Goal: Task Accomplishment & Management: Use online tool/utility

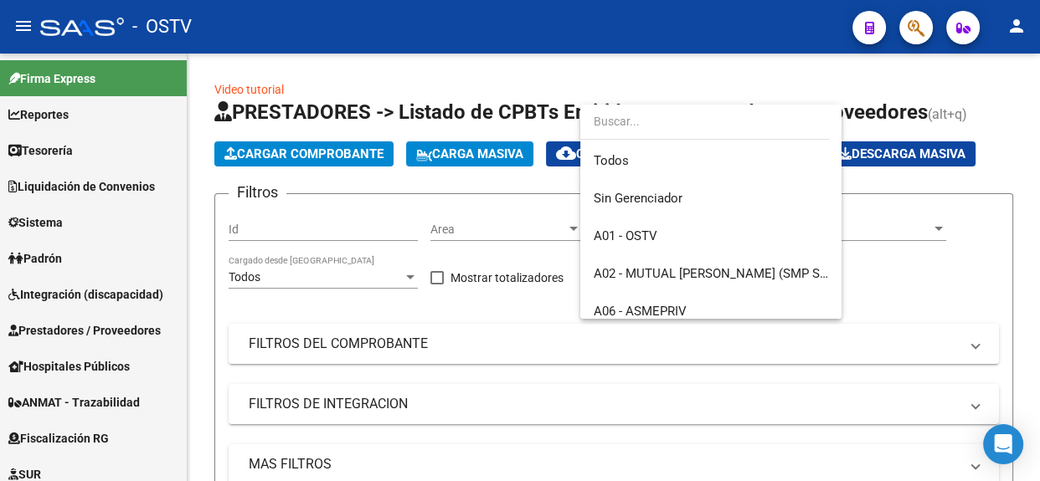
scroll to position [17, 0]
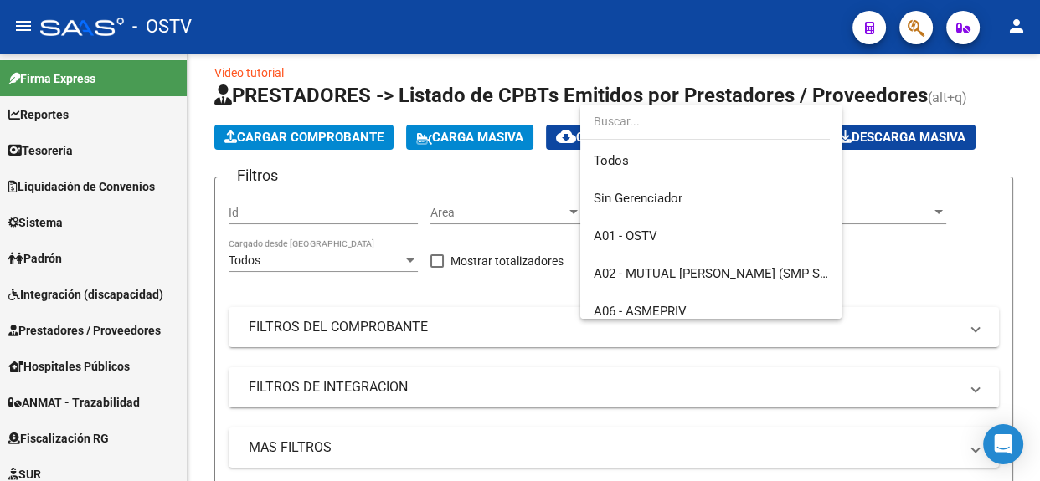
click at [33, 325] on div at bounding box center [520, 240] width 1040 height 481
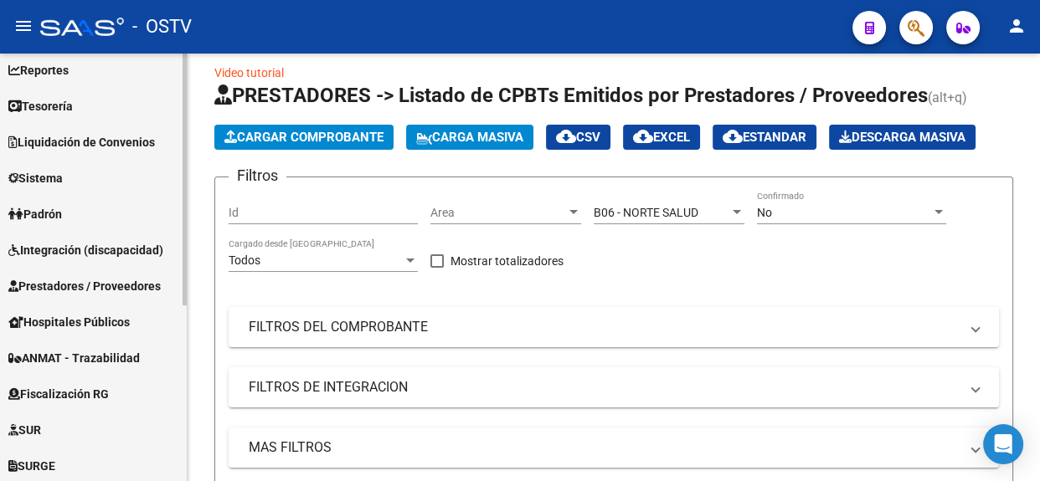
click at [183, 328] on div at bounding box center [184, 206] width 4 height 252
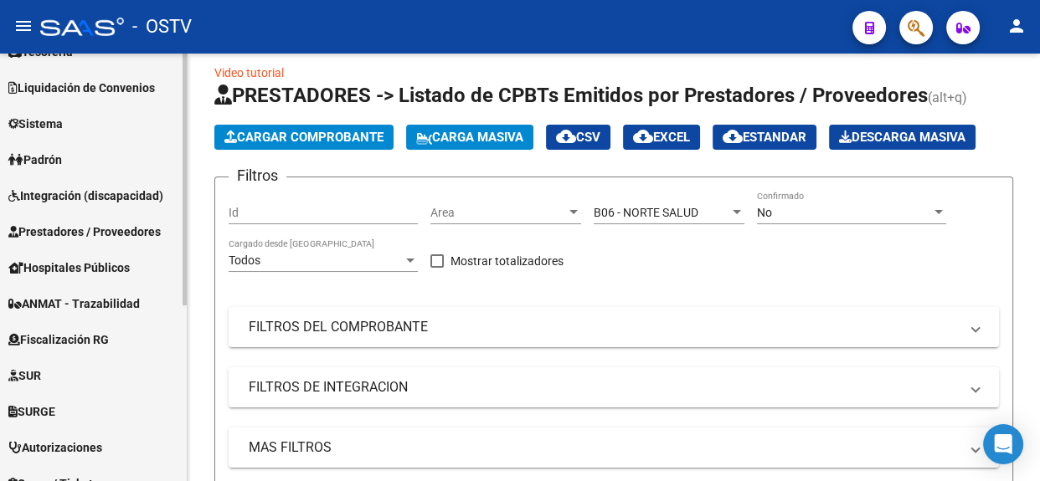
click at [177, 360] on div "Firma Express Reportes Tablero de Control Ingresos Percibidos Análisis de todos…" at bounding box center [95, 318] width 191 height 727
click at [141, 231] on span "Prestadores / Proveedores" at bounding box center [84, 232] width 152 height 18
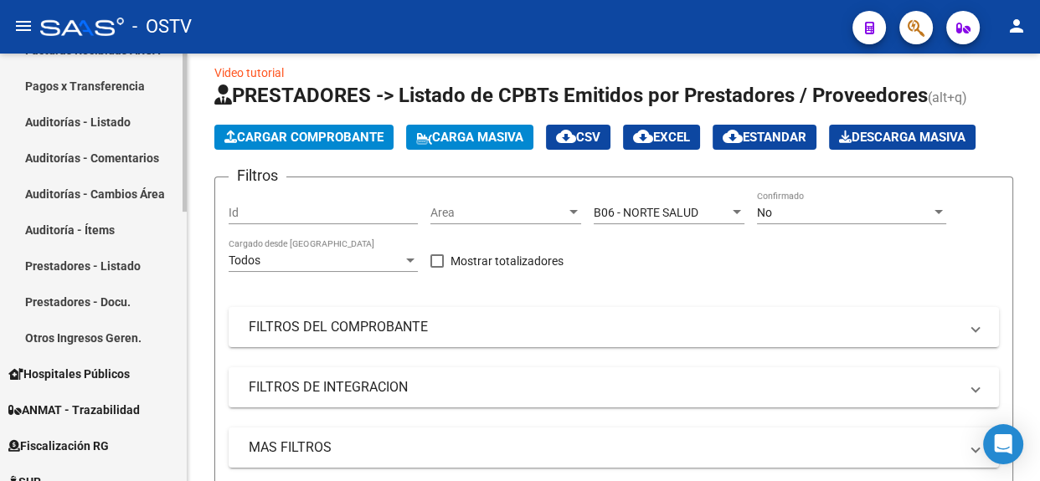
scroll to position [400, 0]
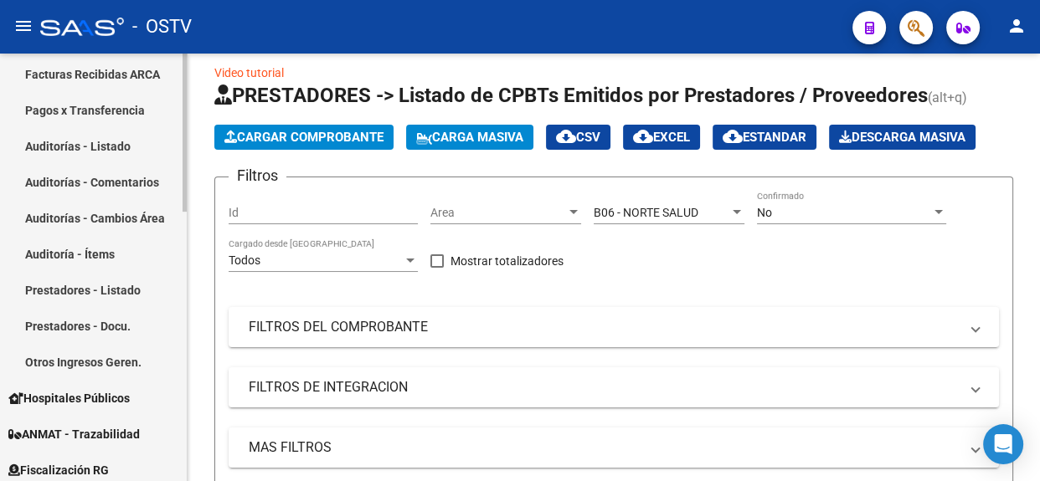
click at [179, 343] on div "Firma Express Reportes Tablero de Control Ingresos Percibidos Análisis de todos…" at bounding box center [95, 232] width 191 height 1158
click at [75, 144] on link "Auditorías - Listado" at bounding box center [93, 146] width 187 height 36
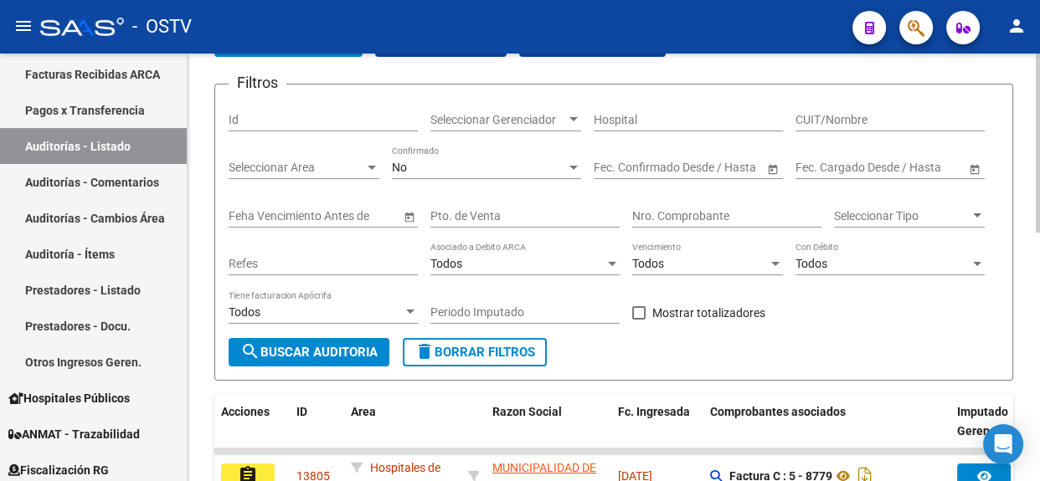
scroll to position [84, 0]
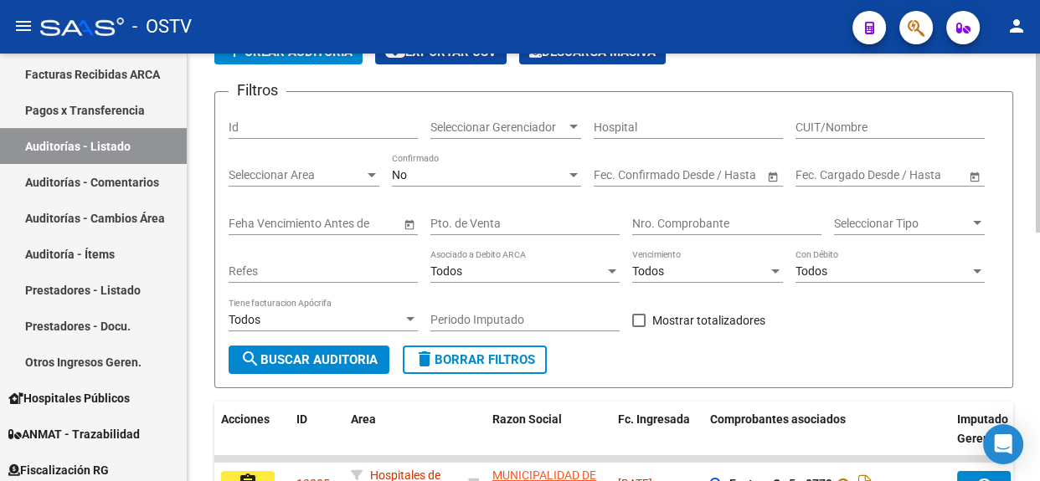
click at [1038, 247] on div at bounding box center [1037, 179] width 4 height 179
click at [438, 131] on span "Seleccionar Gerenciador" at bounding box center [498, 128] width 136 height 14
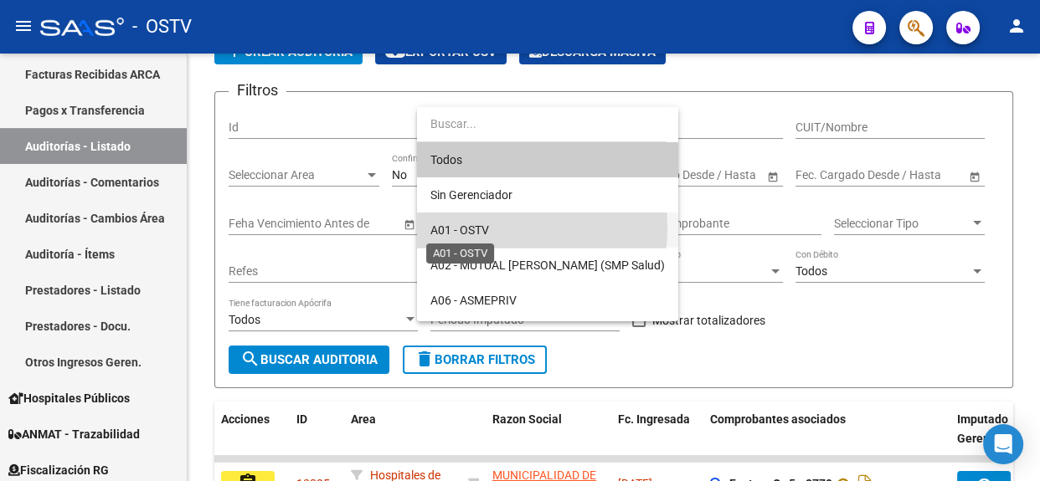
click at [450, 227] on span "A01 - OSTV" at bounding box center [459, 229] width 59 height 13
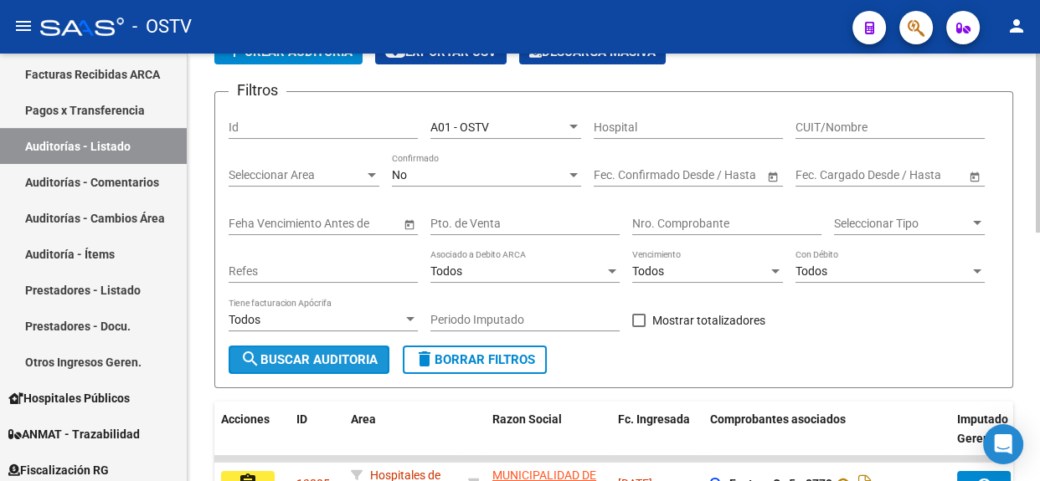
click at [331, 354] on span "search Buscar Auditoria" at bounding box center [308, 359] width 137 height 15
click at [1038, 373] on div at bounding box center [1037, 268] width 4 height 428
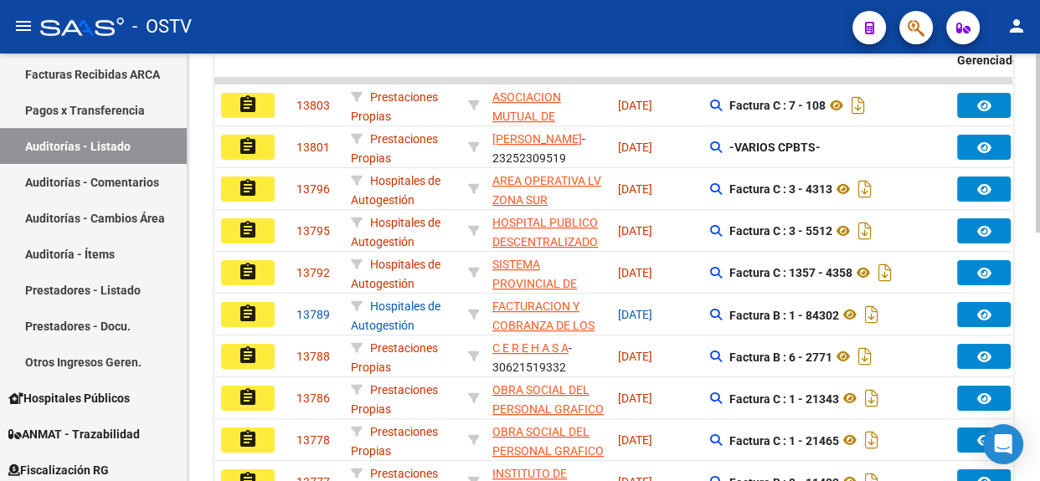
scroll to position [432, 0]
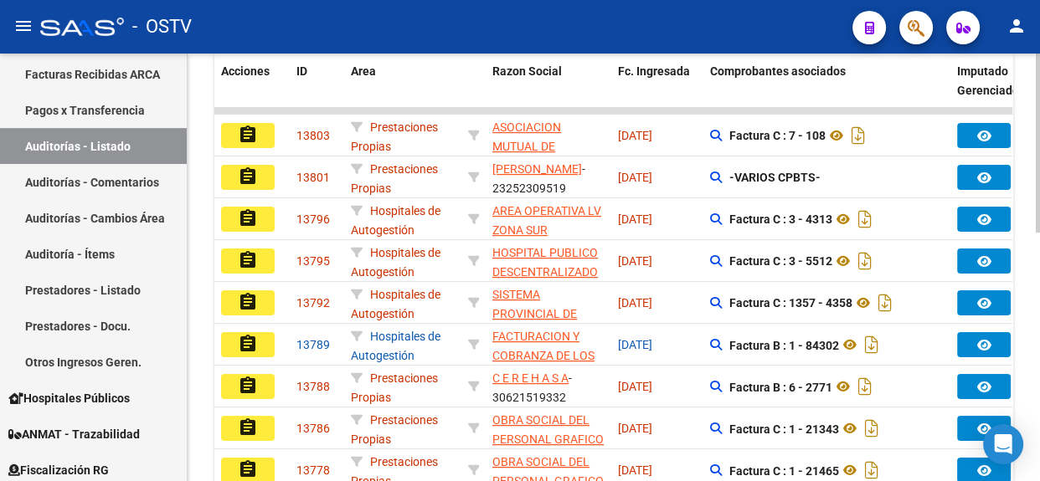
click at [1038, 243] on div at bounding box center [1037, 326] width 4 height 179
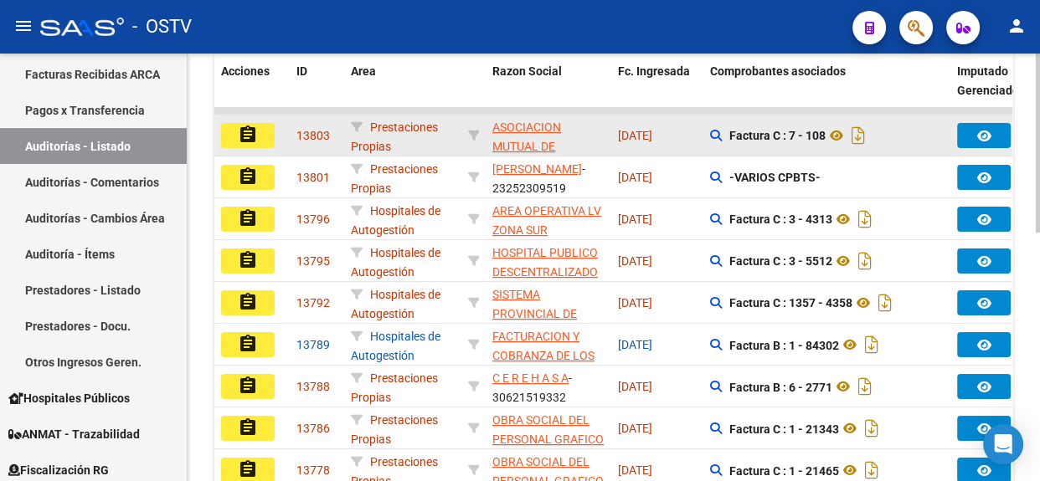
click at [257, 126] on mat-icon "assignment" at bounding box center [248, 135] width 20 height 20
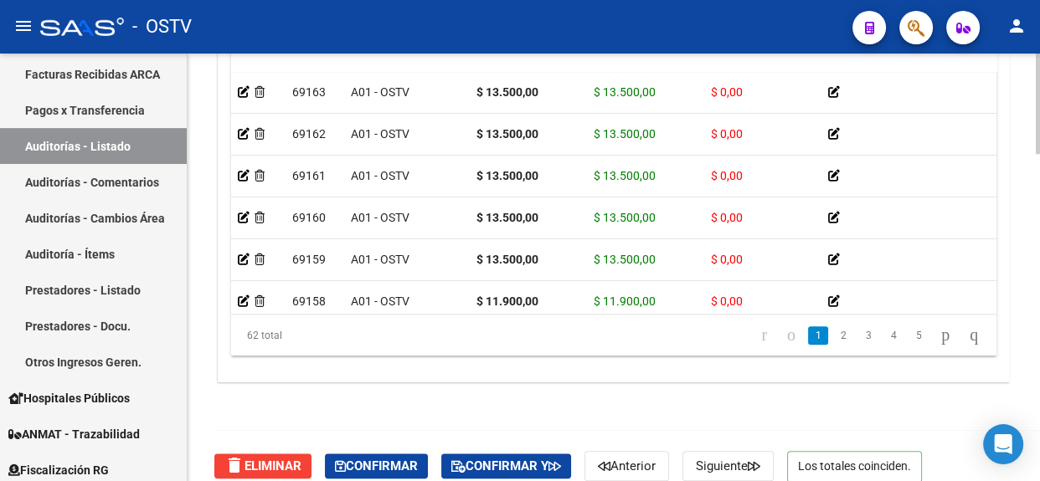
scroll to position [1388, 0]
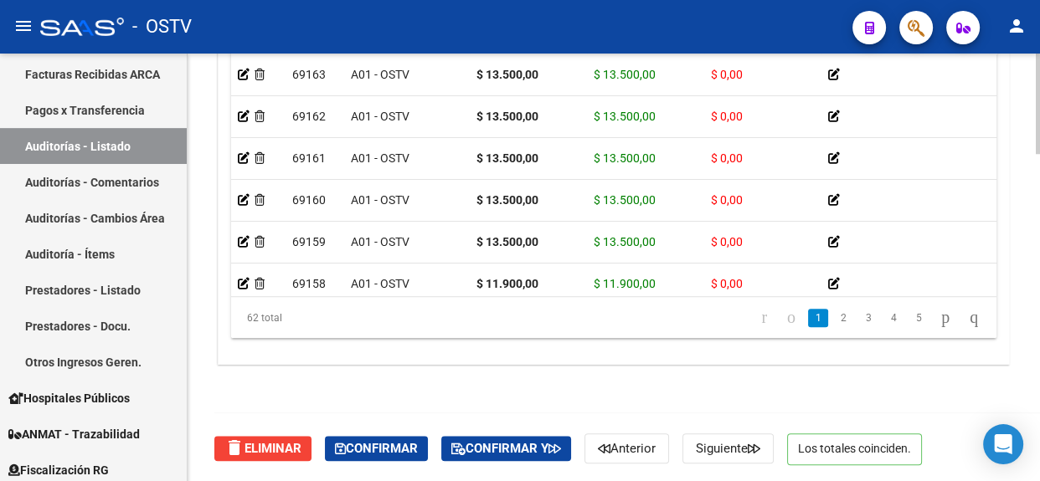
click at [1025, 480] on html "menu - OSTV person Firma Express Reportes Tablero de Control Ingresos Percibido…" at bounding box center [520, 240] width 1040 height 481
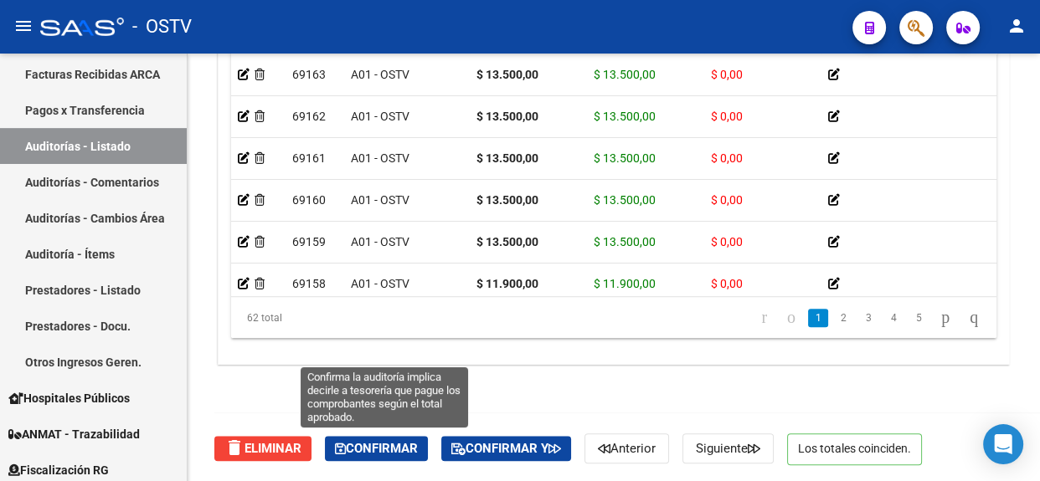
click at [367, 455] on button "Confirmar" at bounding box center [376, 448] width 103 height 25
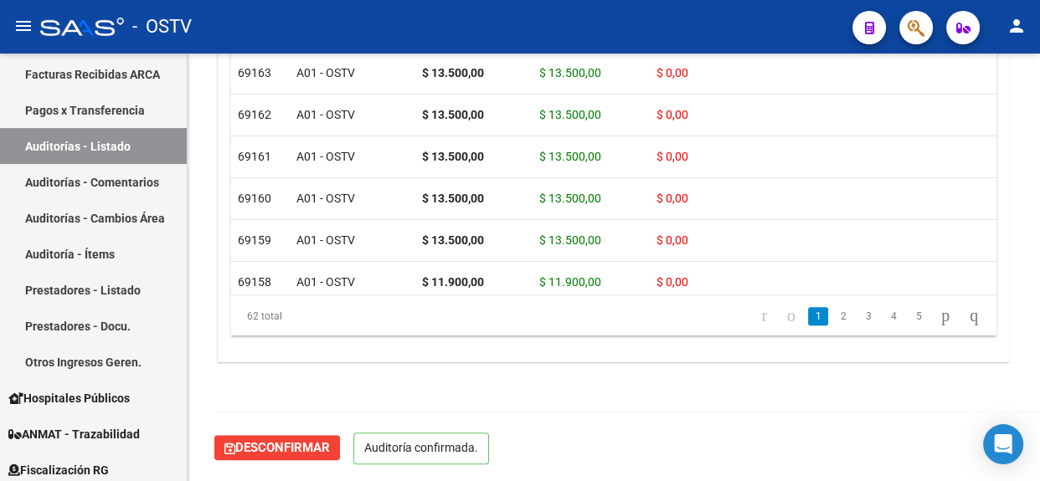
scroll to position [1219, 0]
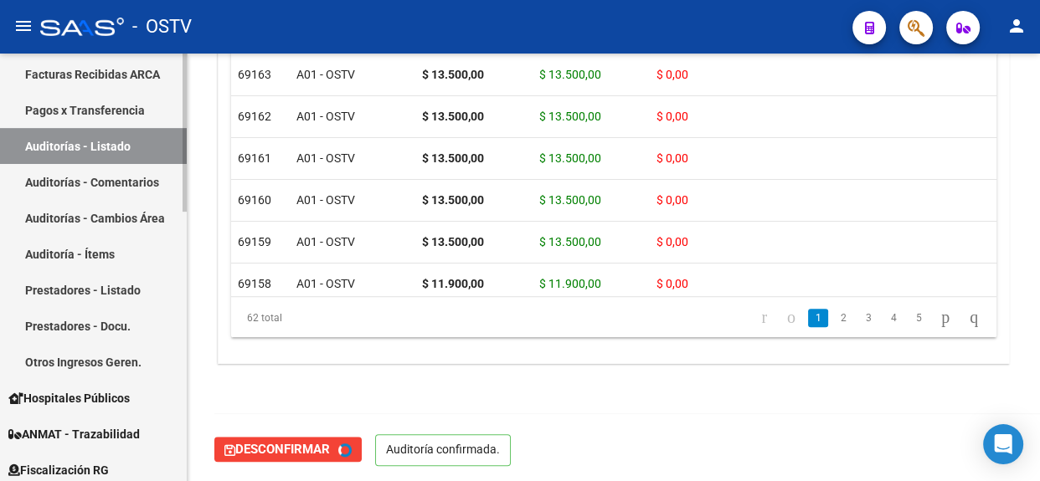
type input "202508"
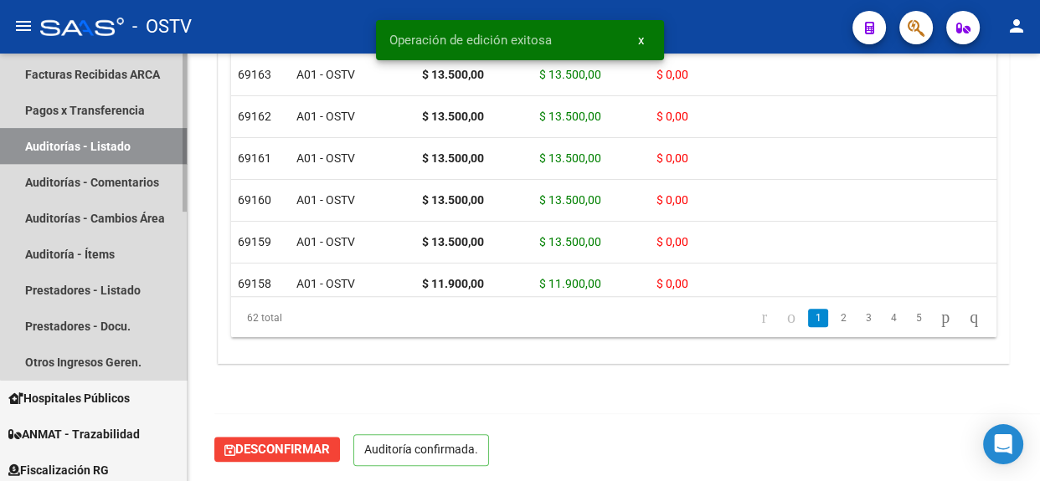
click at [124, 145] on link "Auditorías - Listado" at bounding box center [93, 146] width 187 height 36
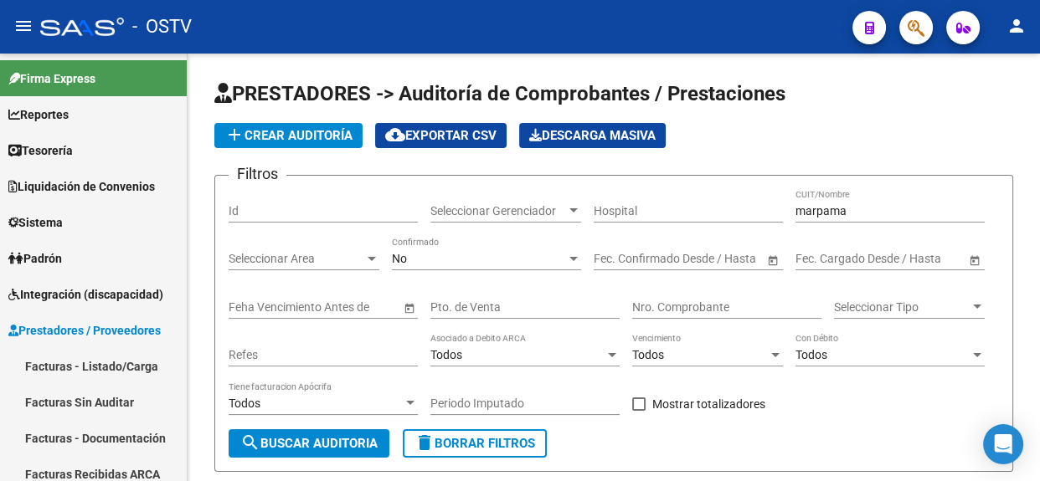
scroll to position [60, 0]
